Goal: Check status: Check status

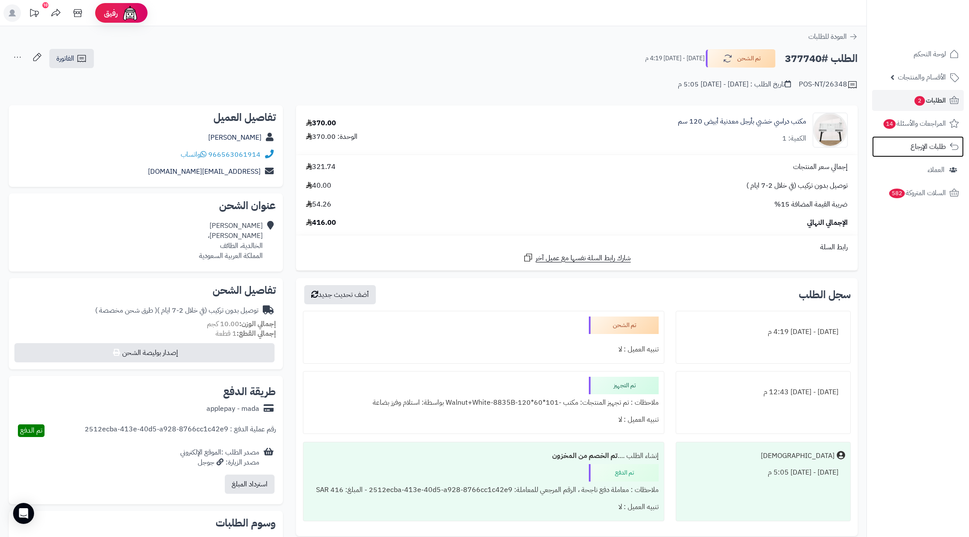
click at [928, 154] on link "طلبات الإرجاع" at bounding box center [919, 146] width 92 height 21
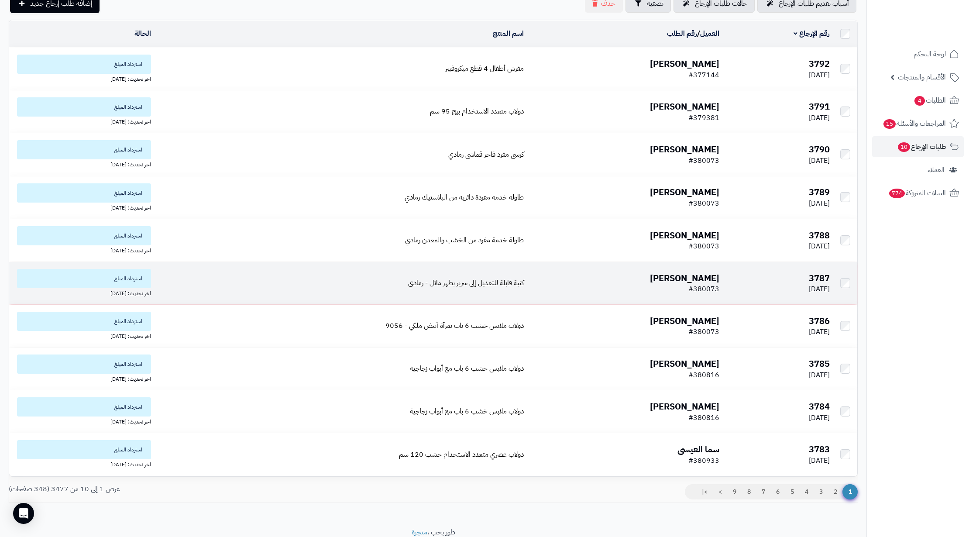
scroll to position [79, 0]
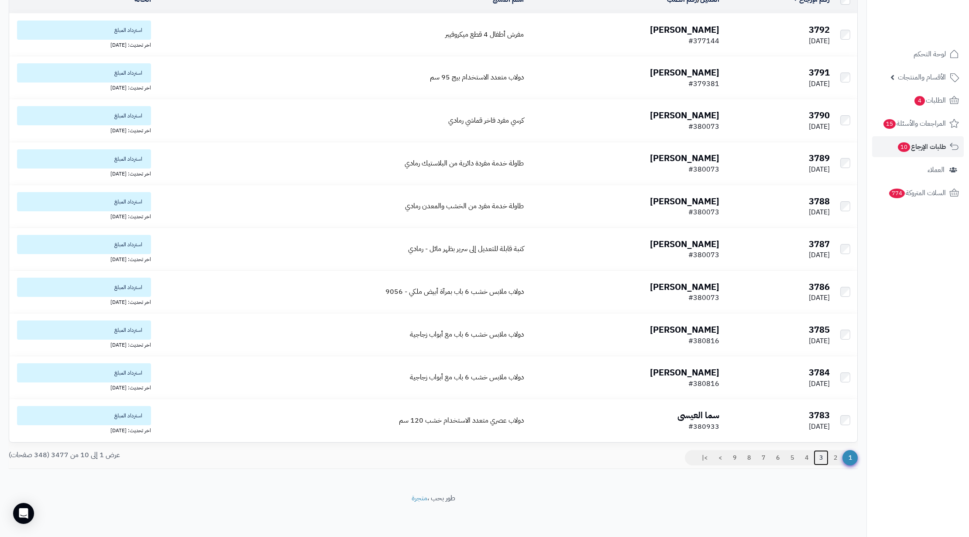
click at [827, 461] on link "3" at bounding box center [821, 458] width 15 height 16
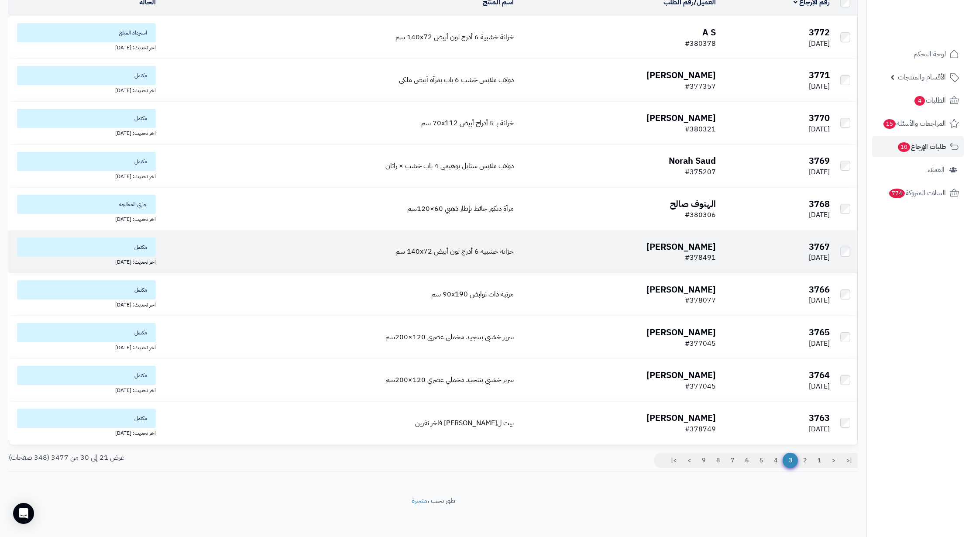
scroll to position [79, 0]
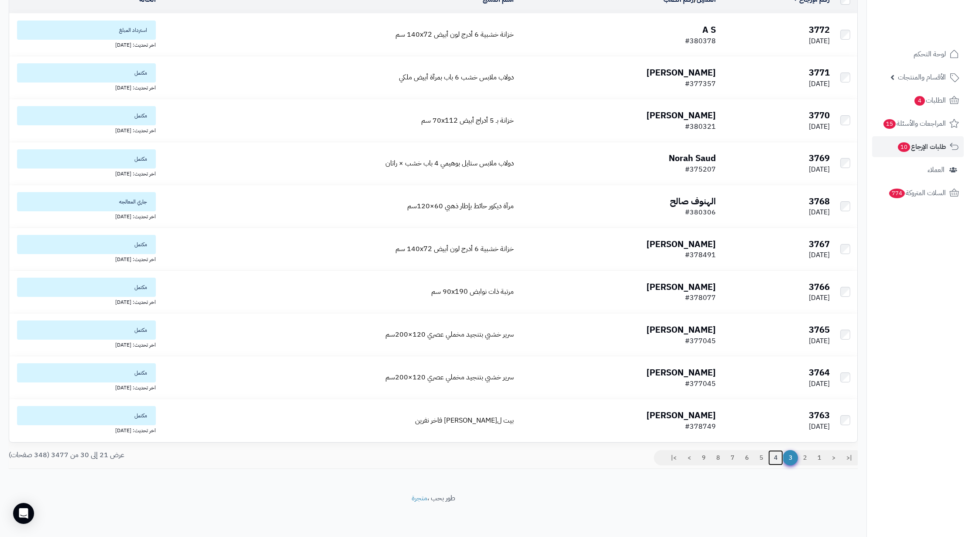
click at [777, 459] on link "4" at bounding box center [776, 458] width 15 height 16
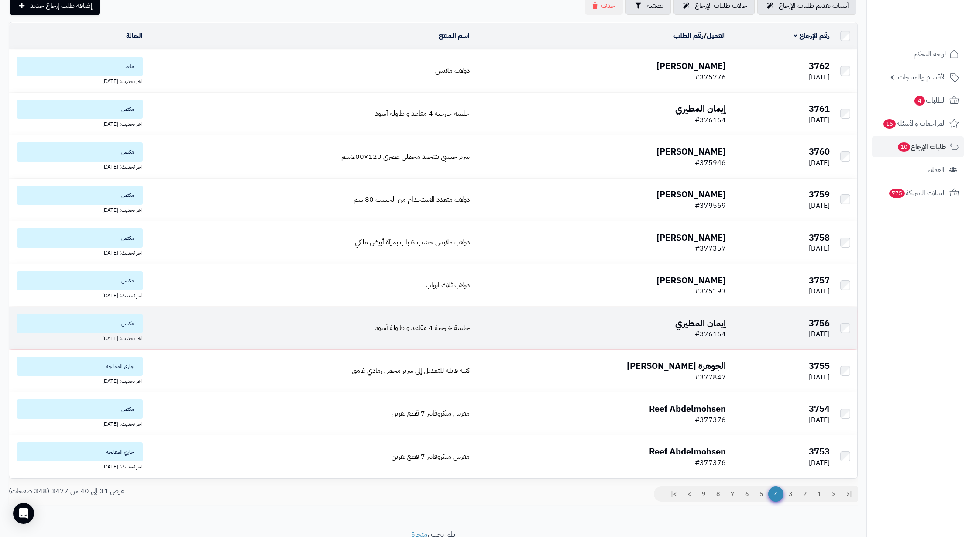
scroll to position [79, 0]
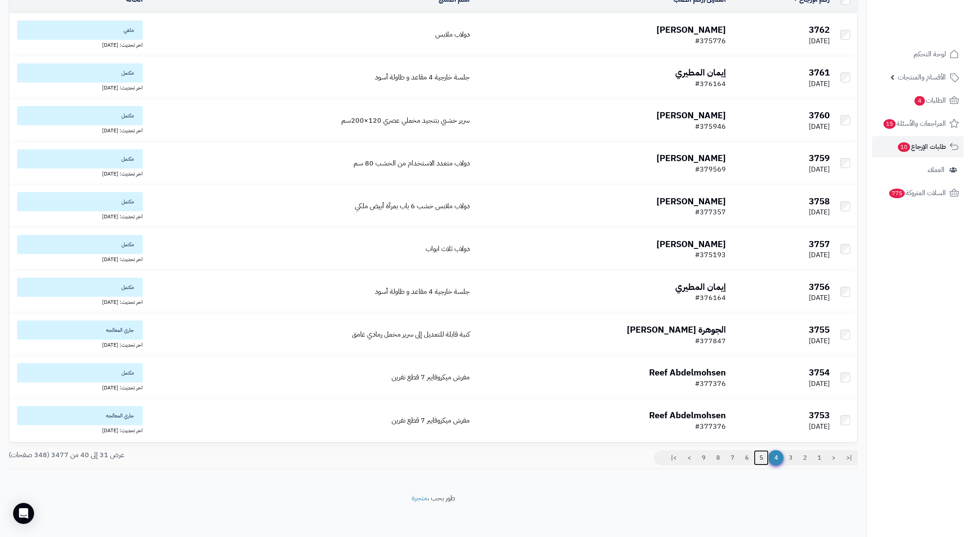
click at [758, 458] on link "5" at bounding box center [761, 458] width 15 height 16
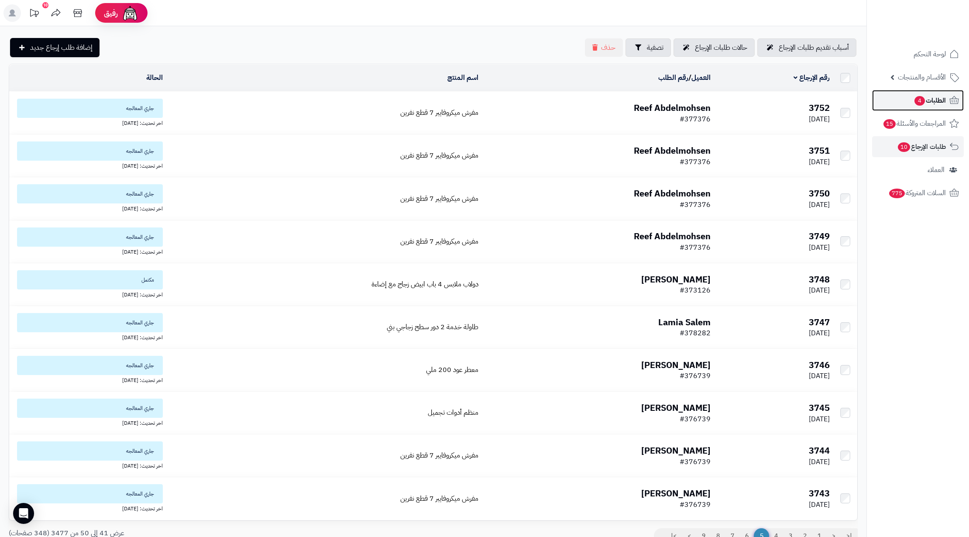
click at [910, 100] on link "الطلبات 4" at bounding box center [919, 100] width 92 height 21
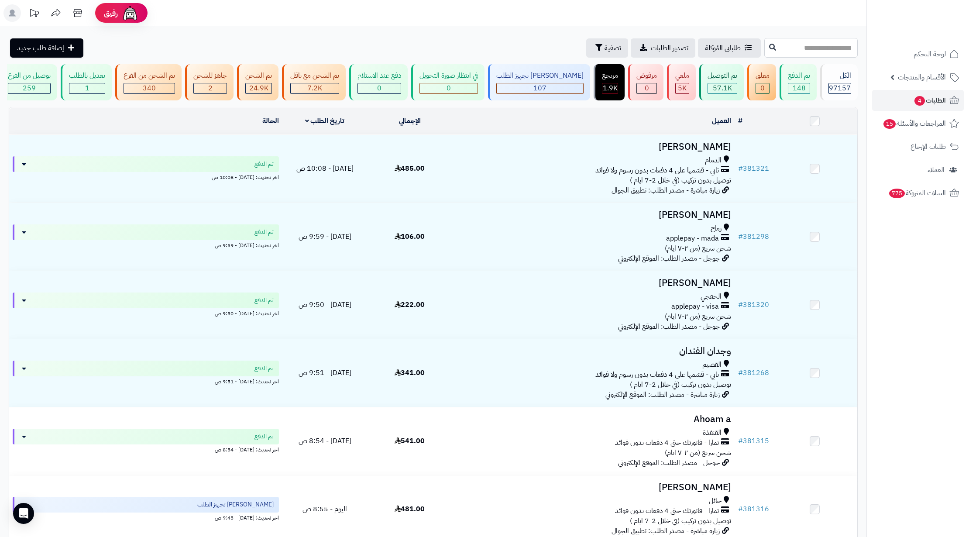
paste input "******"
type input "******"
click at [769, 49] on icon at bounding box center [772, 46] width 7 height 7
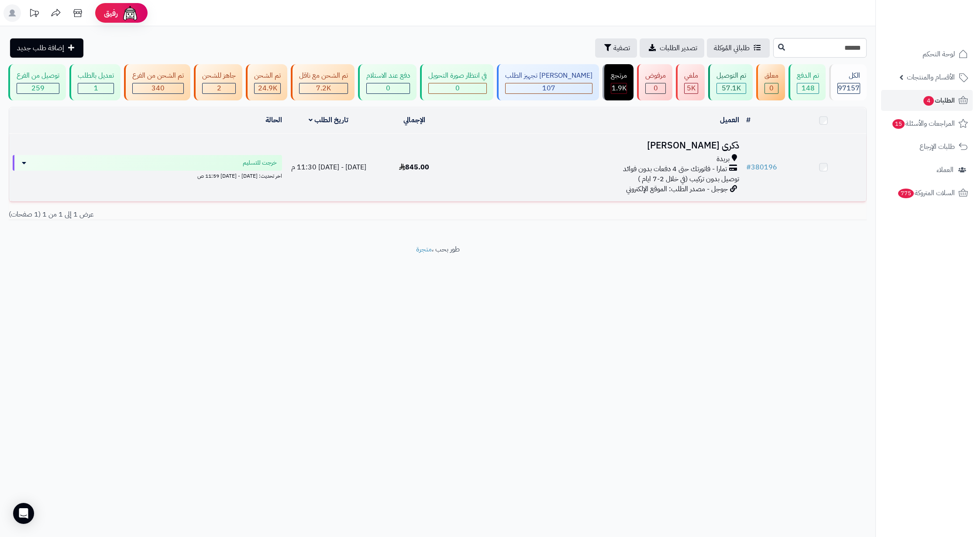
click at [710, 151] on h3 "ذكرى [PERSON_NAME]" at bounding box center [600, 146] width 279 height 10
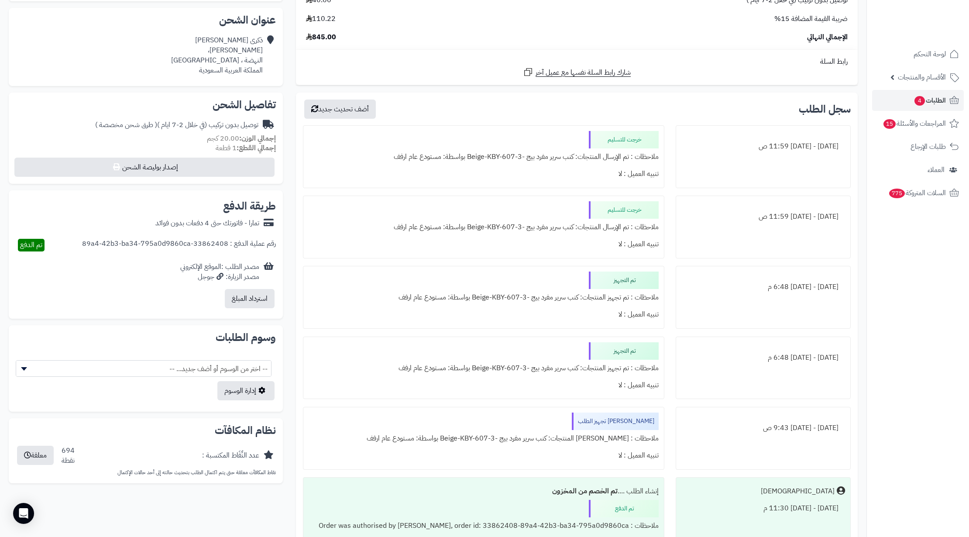
scroll to position [300, 0]
